Goal: Browse casually: Explore the website without a specific task or goal

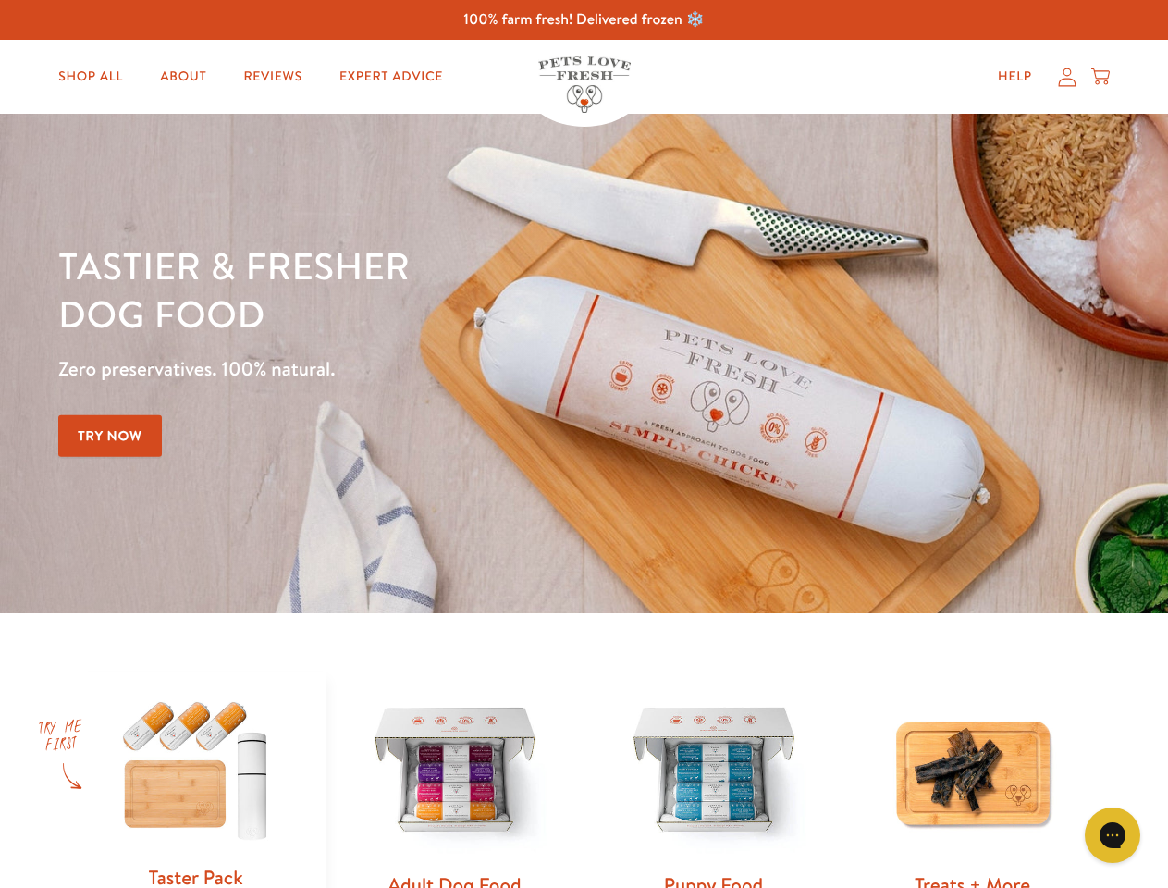
click at [584, 444] on div "Tastier & fresher dog food Zero preservatives. 100% natural. Try Now" at bounding box center [408, 363] width 701 height 244
click at [1113, 835] on icon "Gorgias live chat" at bounding box center [1113, 835] width 18 height 18
